Goal: Task Accomplishment & Management: Manage account settings

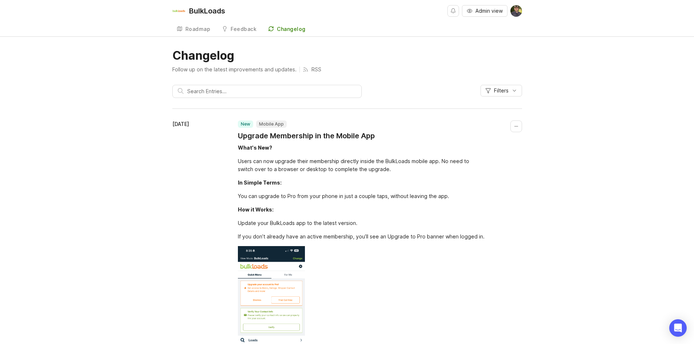
click at [400, 59] on h1 "Changelog" at bounding box center [347, 55] width 350 height 15
click at [499, 15] on button "Admin view" at bounding box center [485, 11] width 46 height 12
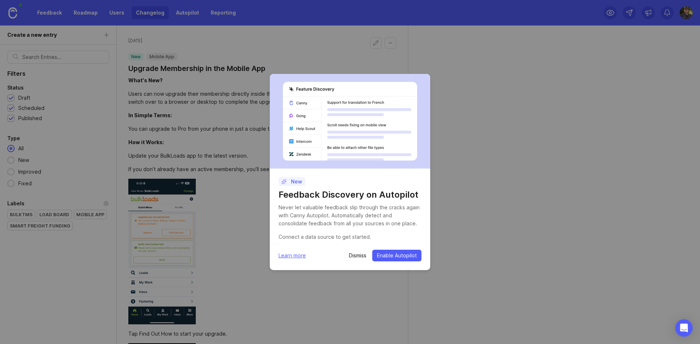
click at [350, 257] on p "Dismiss" at bounding box center [357, 255] width 17 height 7
click at [356, 255] on p "Dismiss" at bounding box center [357, 255] width 17 height 7
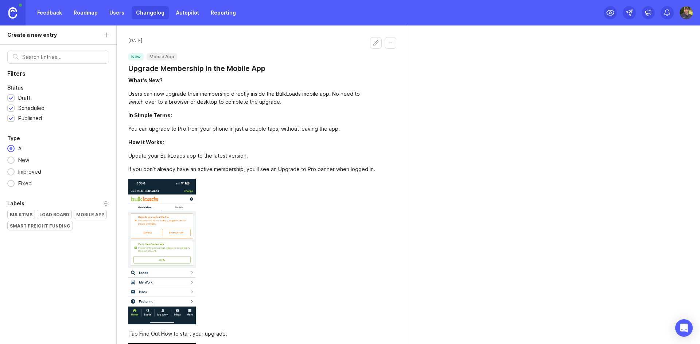
click at [686, 12] on img at bounding box center [685, 12] width 13 height 13
click at [132, 7] on link "Changelog" at bounding box center [150, 12] width 37 height 13
click at [121, 12] on link "Users" at bounding box center [117, 12] width 24 height 13
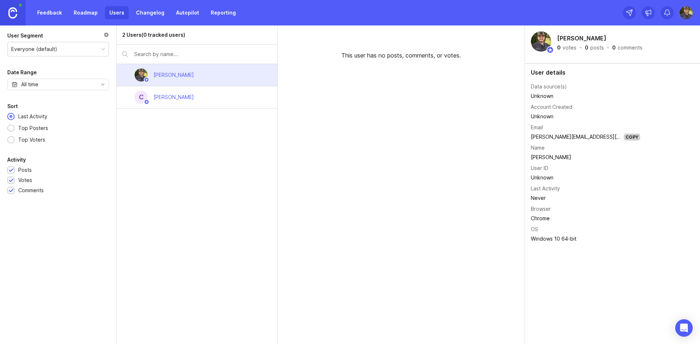
click at [169, 100] on div "[PERSON_NAME]" at bounding box center [173, 97] width 40 height 8
